Goal: Information Seeking & Learning: Compare options

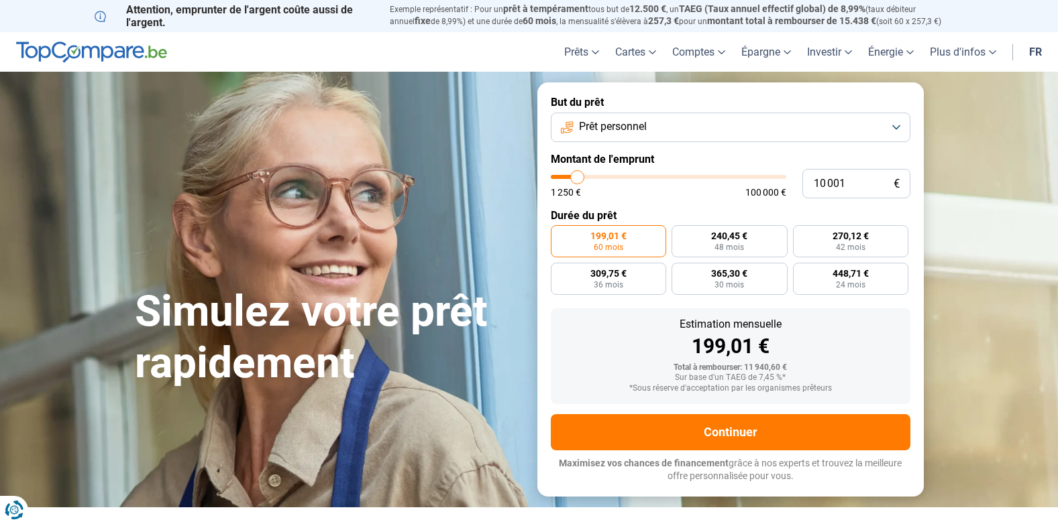
click at [622, 128] on span "Prêt personnel" at bounding box center [613, 126] width 68 height 15
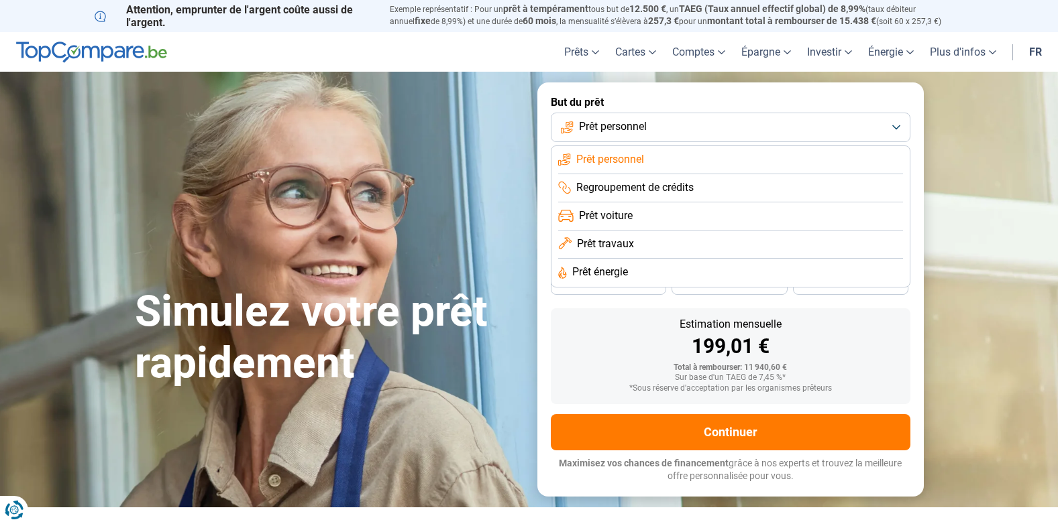
click at [602, 243] on span "Prêt travaux" at bounding box center [605, 244] width 57 height 15
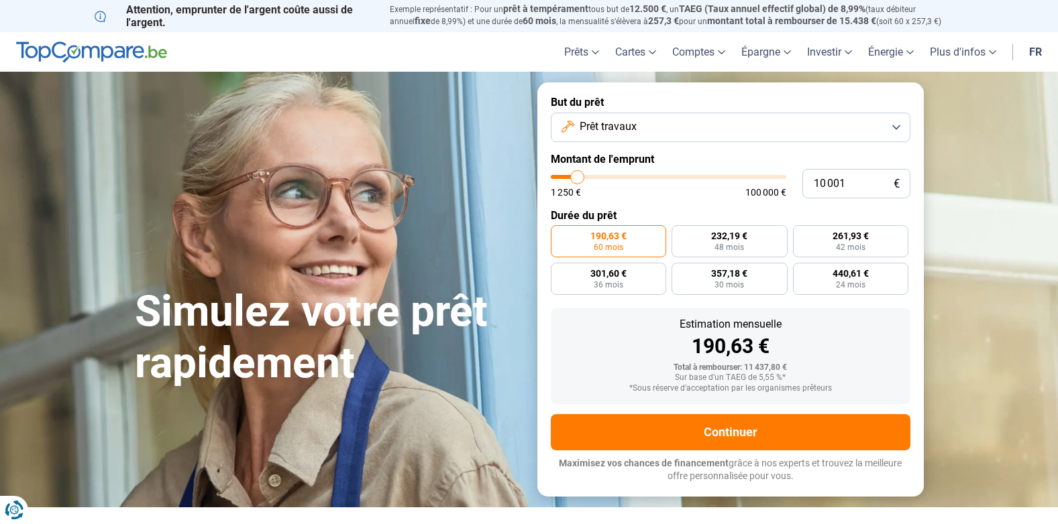
type input "10 250"
type input "10250"
type input "11 000"
type input "11000"
type input "11 250"
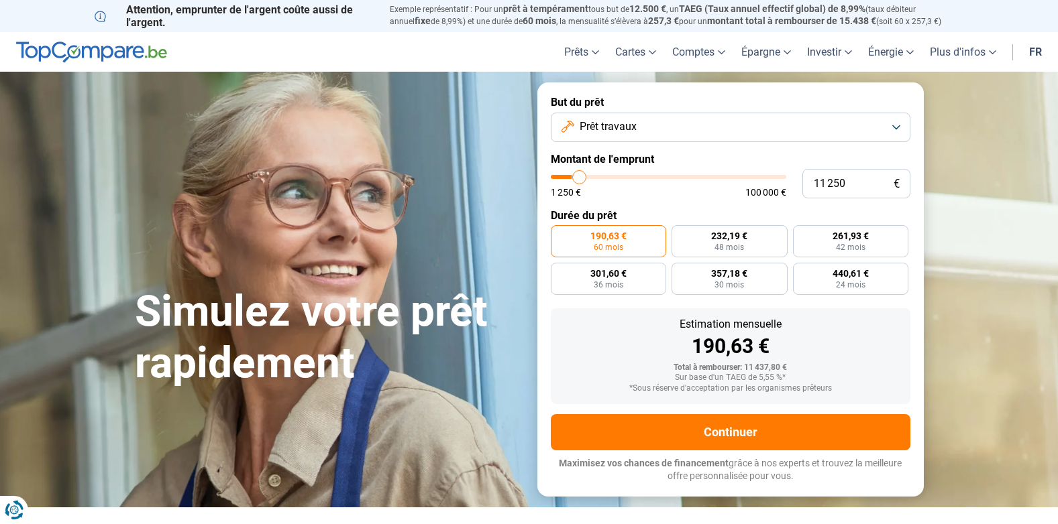
type input "11250"
type input "11 500"
type input "11500"
type input "12 000"
type input "12000"
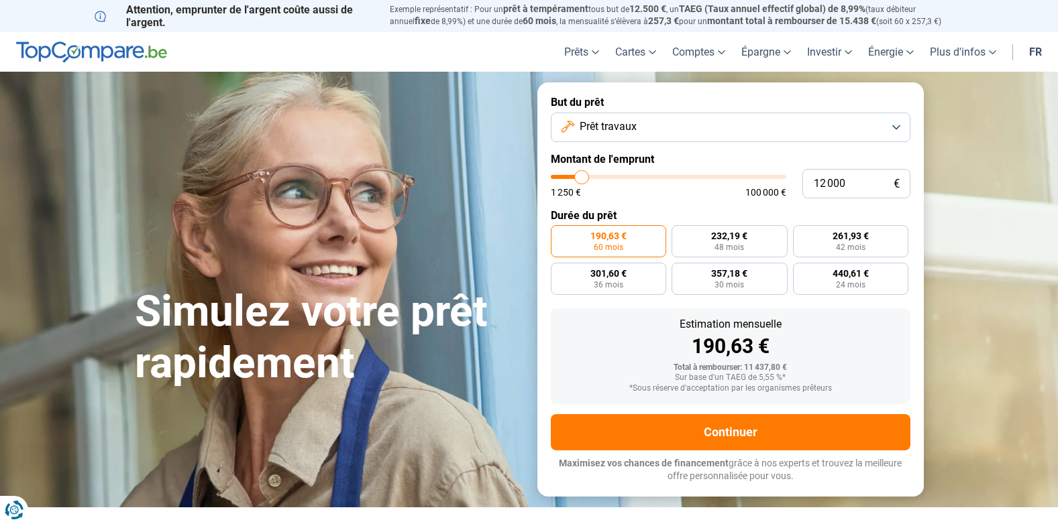
type input "12 500"
type input "12500"
type input "12 750"
type input "12750"
type input "13 000"
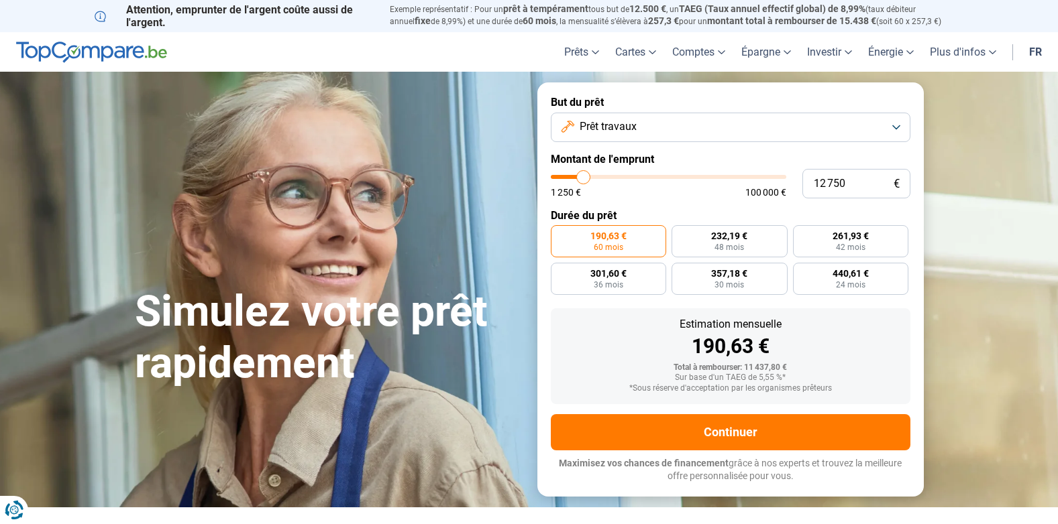
type input "13000"
type input "13 500"
type input "13500"
type input "14 000"
drag, startPoint x: 577, startPoint y: 176, endPoint x: 586, endPoint y: 176, distance: 8.7
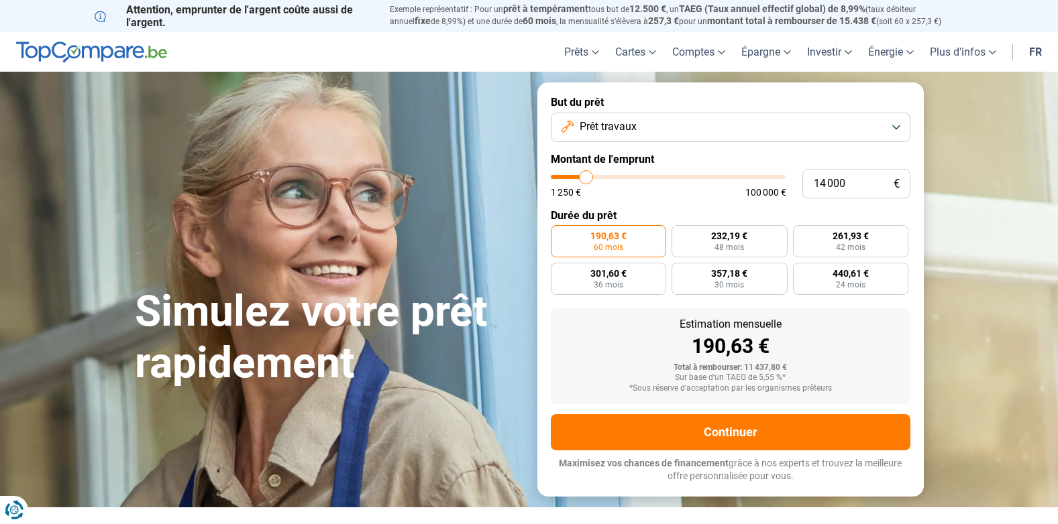
type input "14000"
click at [586, 176] on input "range" at bounding box center [668, 177] width 235 height 4
click at [613, 124] on span "Prêt travaux" at bounding box center [607, 126] width 57 height 15
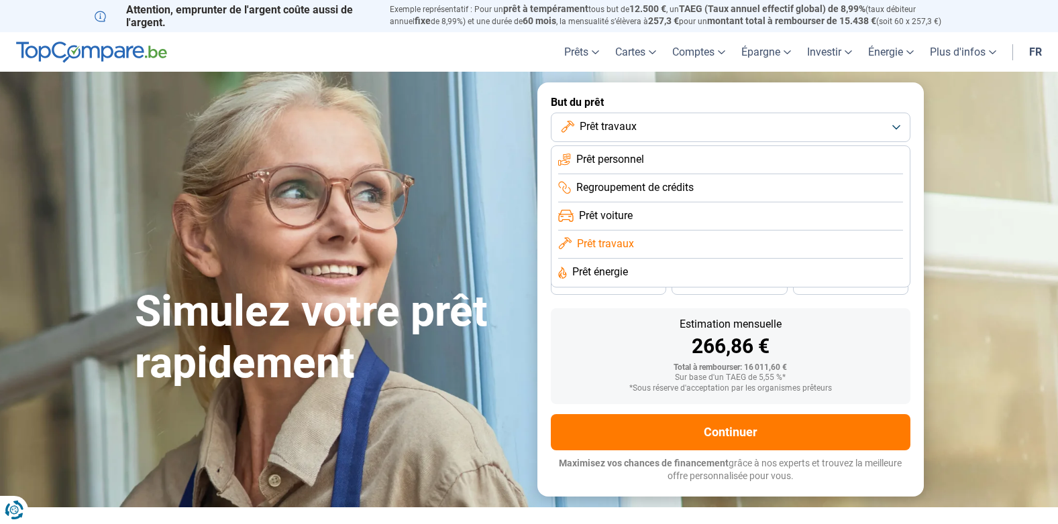
click at [606, 218] on span "Prêt voiture" at bounding box center [606, 216] width 54 height 15
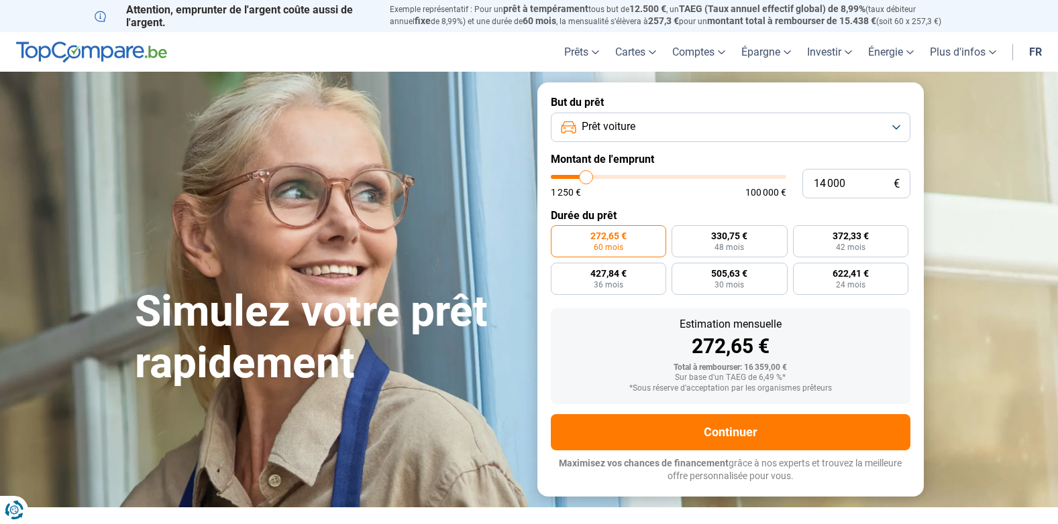
type input "13 250"
type input "13250"
type input "13 500"
type input "13500"
type input "14 000"
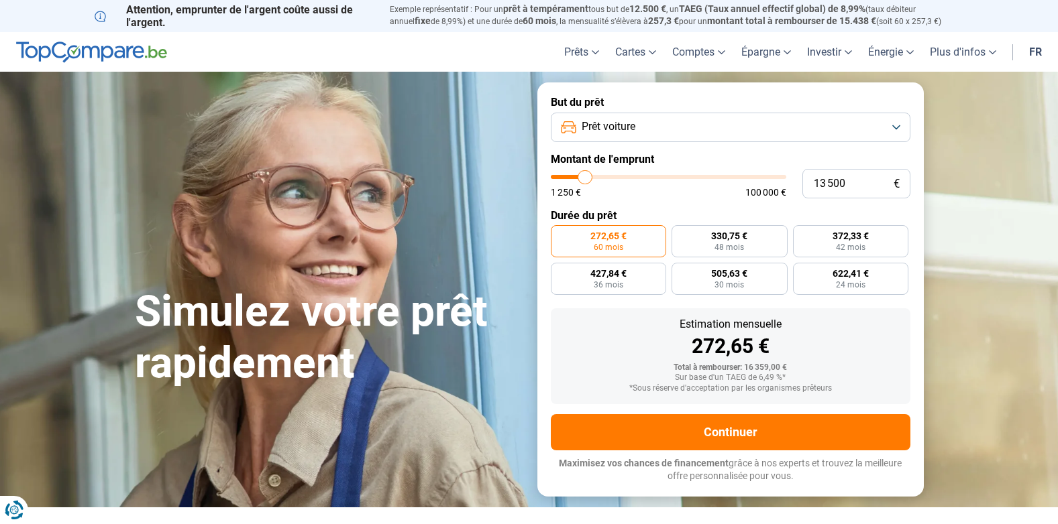
type input "14000"
type input "14 250"
type input "14250"
type input "14 750"
type input "14750"
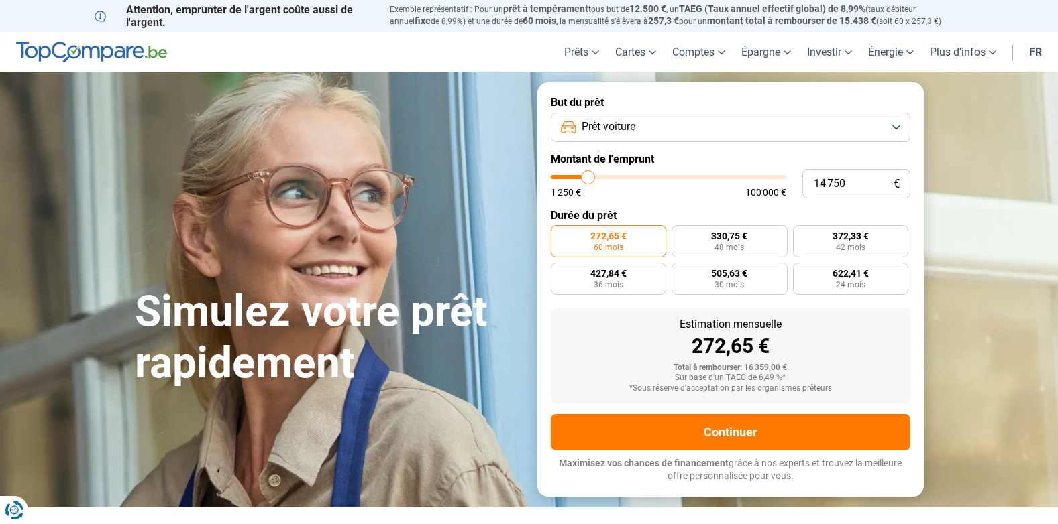
type input "15 000"
type input "15000"
type input "15 500"
type input "15500"
type input "16 250"
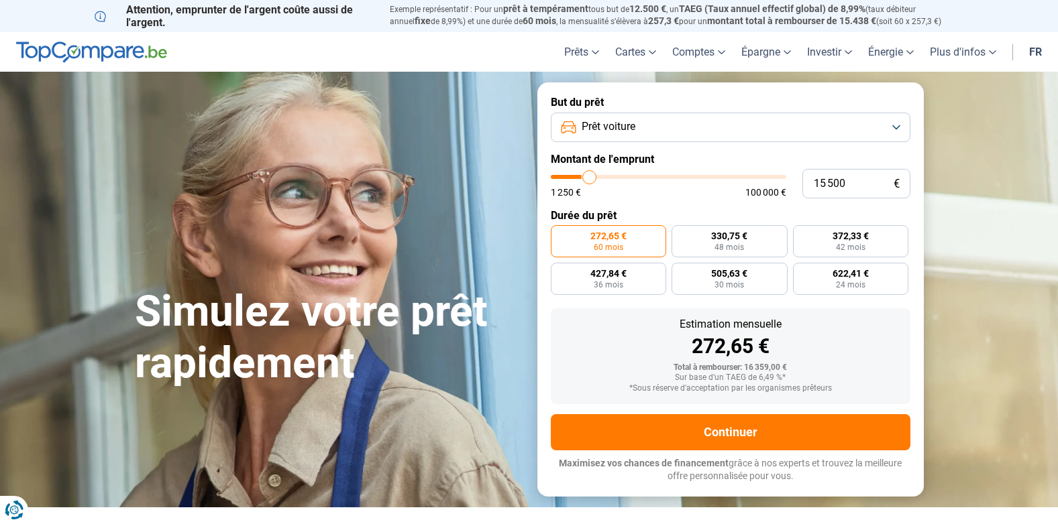
type input "16250"
type input "17 000"
type input "17000"
type input "17 500"
type input "17500"
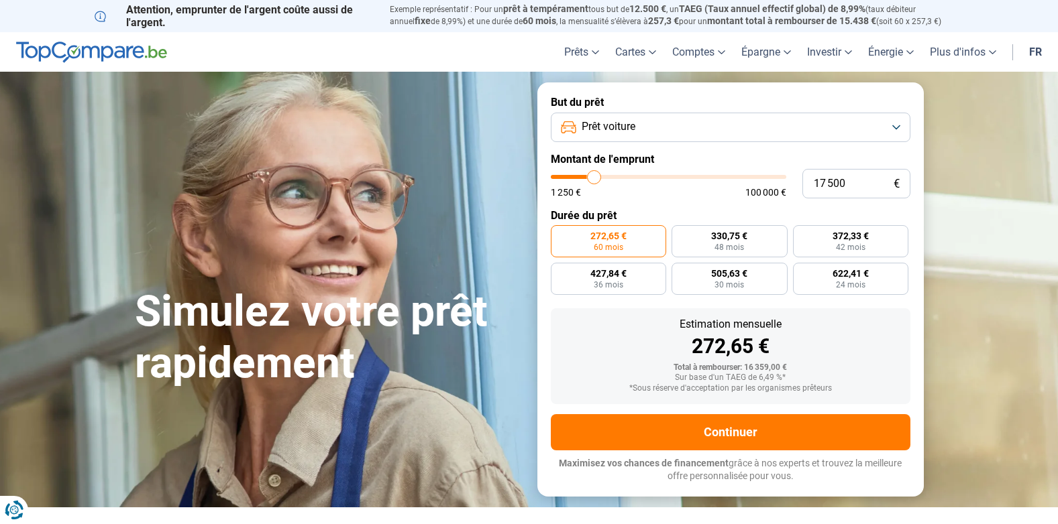
type input "17 750"
type input "17750"
type input "18 500"
type input "18500"
type input "19 000"
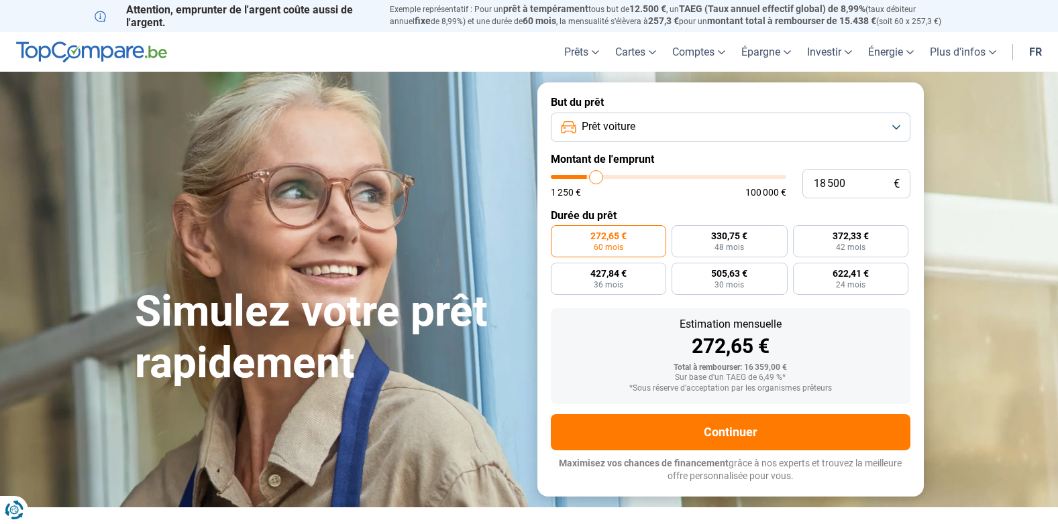
type input "19000"
type input "19 250"
type input "19250"
type input "19 750"
type input "19750"
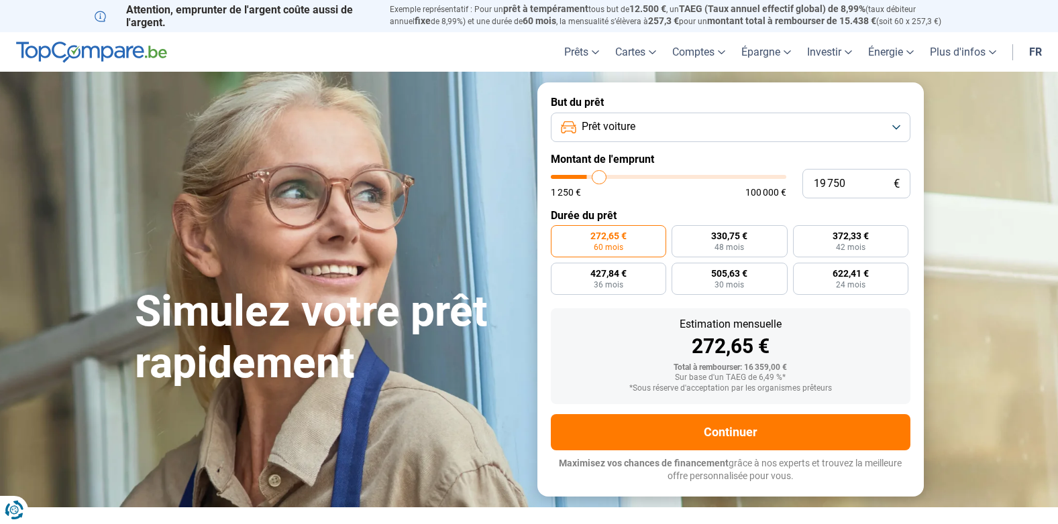
type input "20 000"
type input "20000"
type input "20 500"
type input "20500"
type input "21 250"
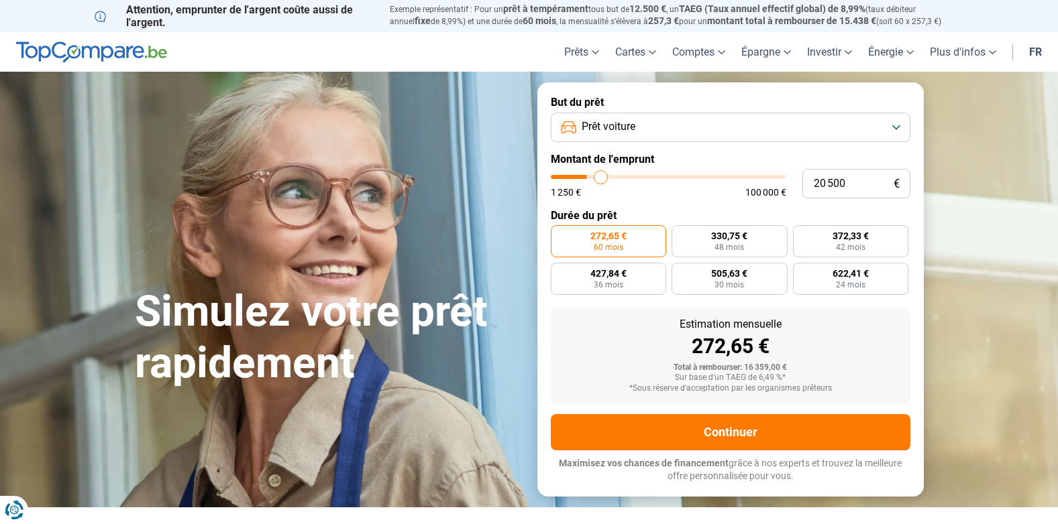
type input "21250"
type input "21 500"
type input "21500"
type input "22 000"
type input "22000"
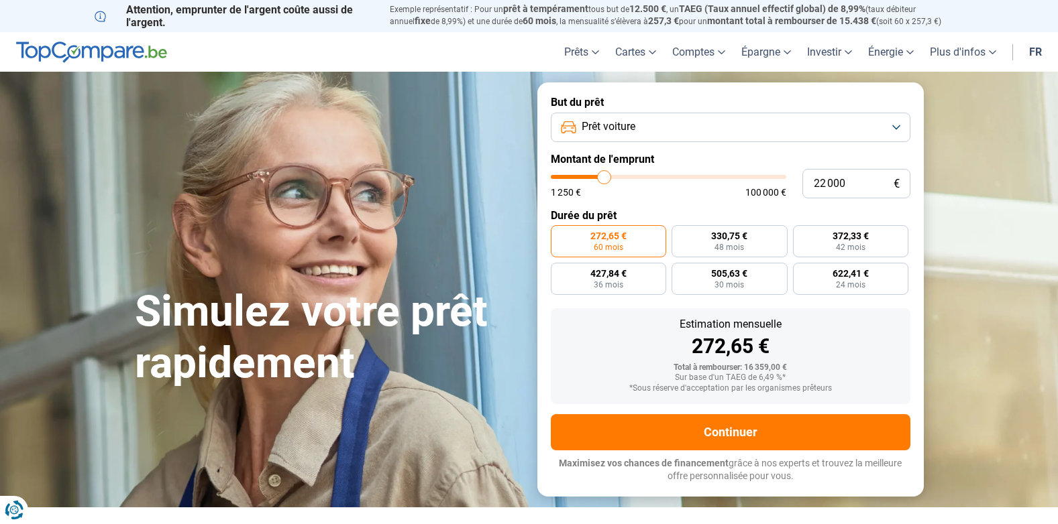
type input "22 250"
type input "22250"
type input "21 750"
type input "21750"
type input "21 500"
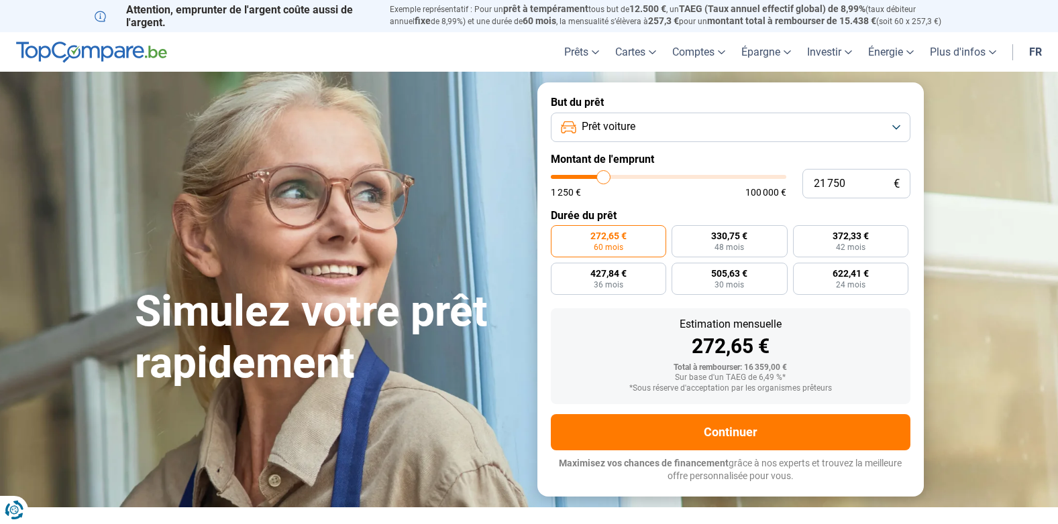
type input "21500"
type input "21 250"
type input "21250"
type input "20 250"
type input "20250"
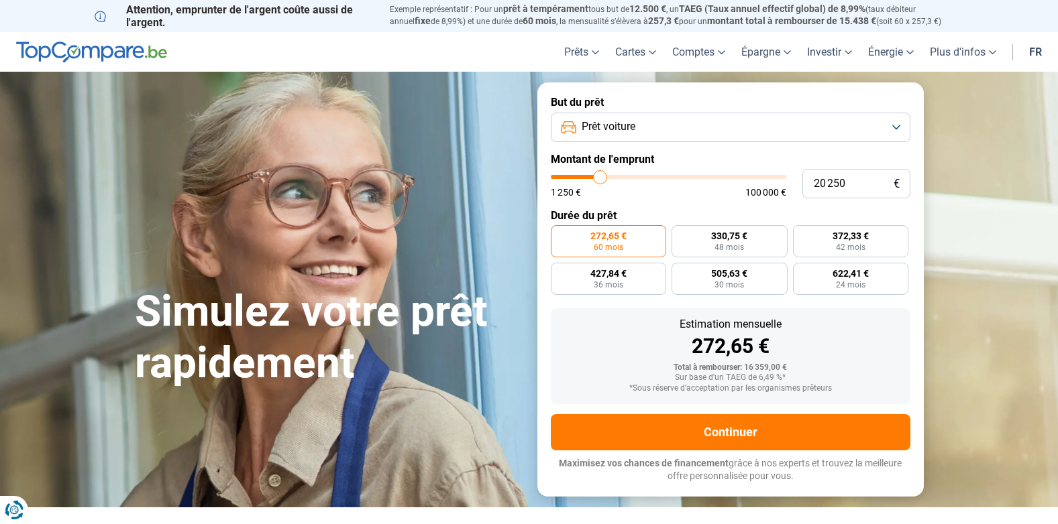
type input "19 750"
drag, startPoint x: 584, startPoint y: 174, endPoint x: 599, endPoint y: 176, distance: 14.9
type input "19750"
click at [599, 176] on input "range" at bounding box center [668, 177] width 235 height 4
radio input "false"
